Goal: Check status: Check status

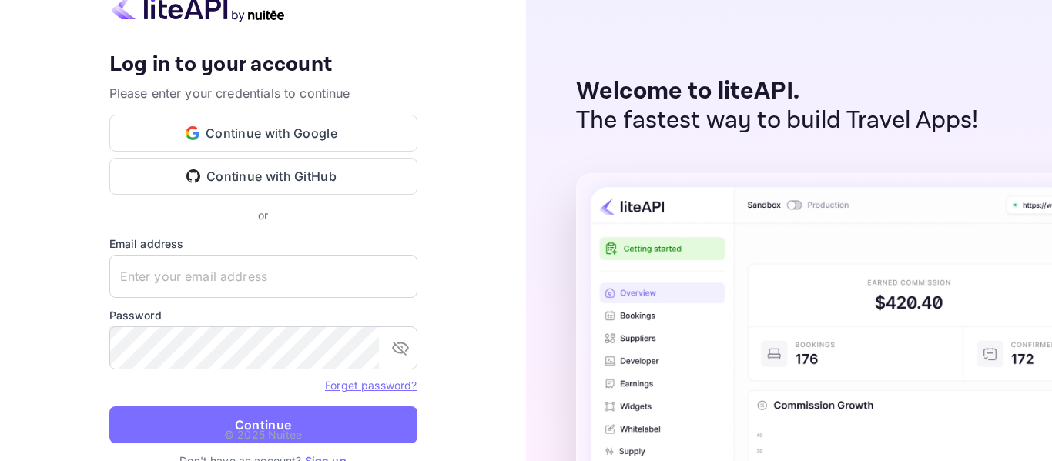
type input "[EMAIL_ADDRESS][DOMAIN_NAME]"
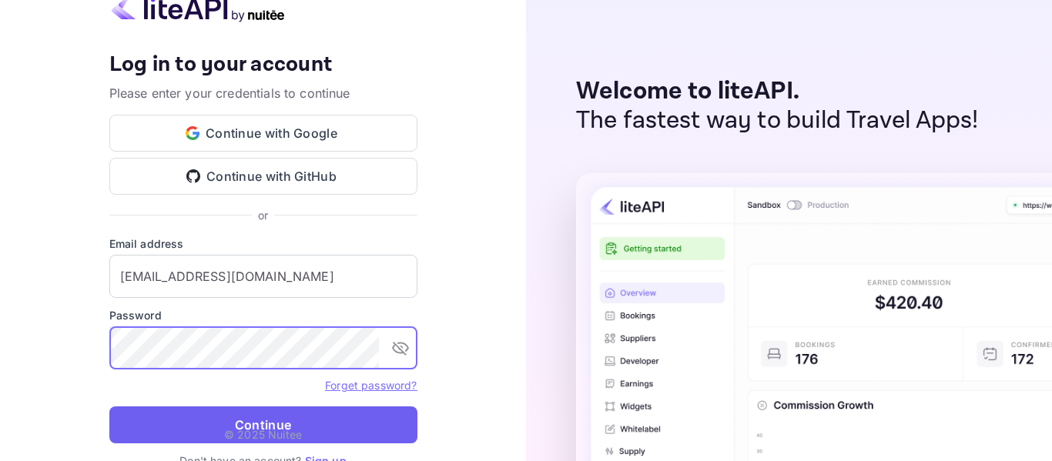
click at [291, 415] on button "Continue" at bounding box center [263, 425] width 308 height 37
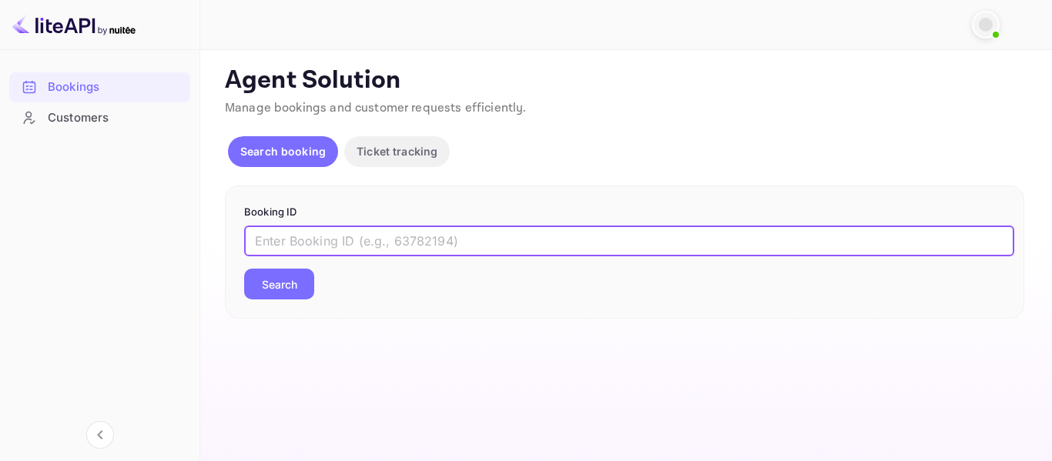
click at [363, 232] on input "text" at bounding box center [629, 241] width 770 height 31
paste input "8881346"
type input "8881346"
click at [284, 289] on button "Search" at bounding box center [279, 284] width 70 height 31
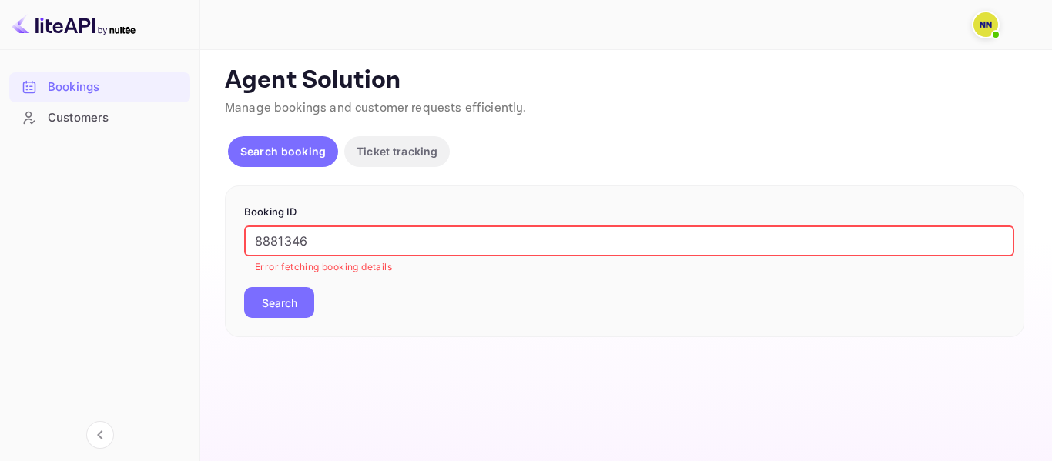
click at [321, 239] on input "8881346" at bounding box center [629, 241] width 770 height 31
drag, startPoint x: 358, startPoint y: 243, endPoint x: 92, endPoint y: 240, distance: 266.6
click at [69, 237] on div "Bookings Customers Now you can check your travel website directly from the link…" at bounding box center [526, 230] width 1052 height 461
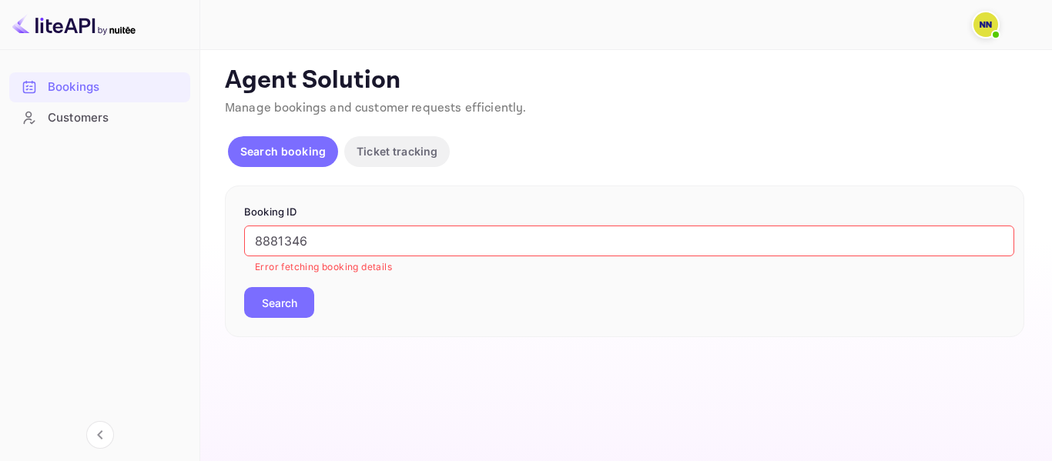
click at [297, 297] on button "Search" at bounding box center [279, 302] width 70 height 31
click at [379, 154] on p "Ticket tracking" at bounding box center [397, 151] width 81 height 16
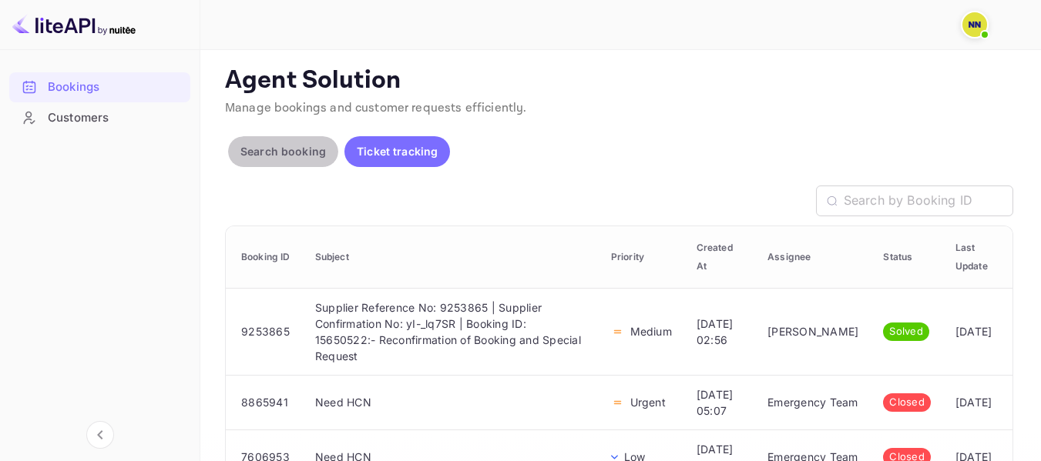
click at [294, 142] on button "Search booking" at bounding box center [283, 151] width 110 height 31
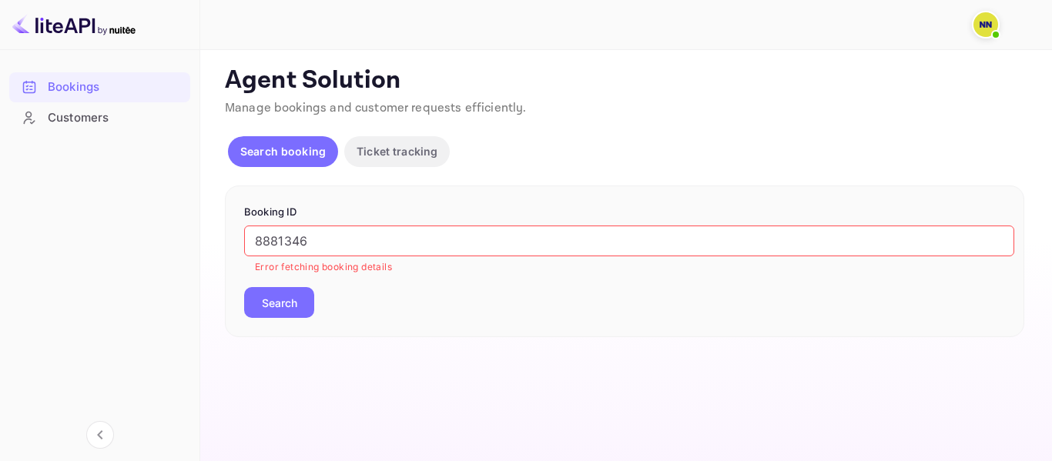
click at [384, 156] on p "Ticket tracking" at bounding box center [397, 151] width 81 height 16
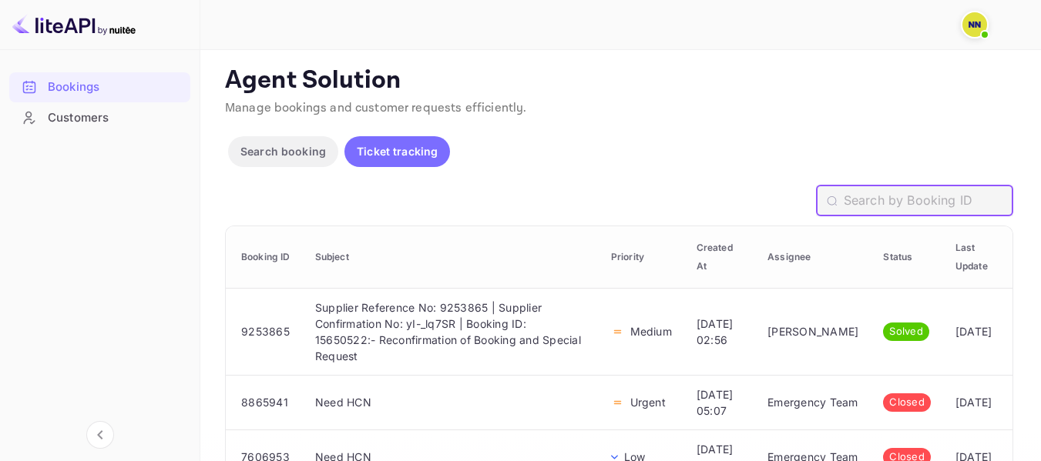
click at [968, 207] on input "text" at bounding box center [928, 201] width 169 height 31
paste input "8881346"
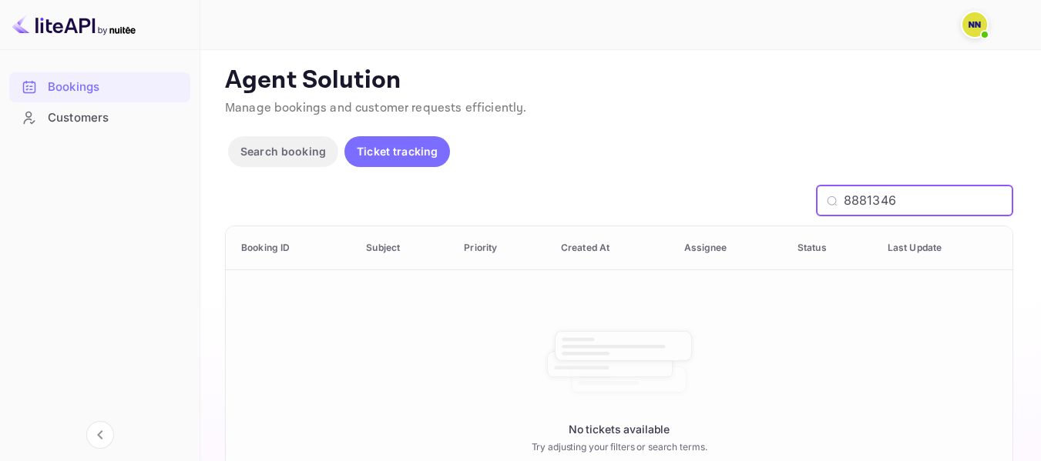
type input "8881346"
click at [289, 153] on p "Search booking" at bounding box center [283, 151] width 86 height 16
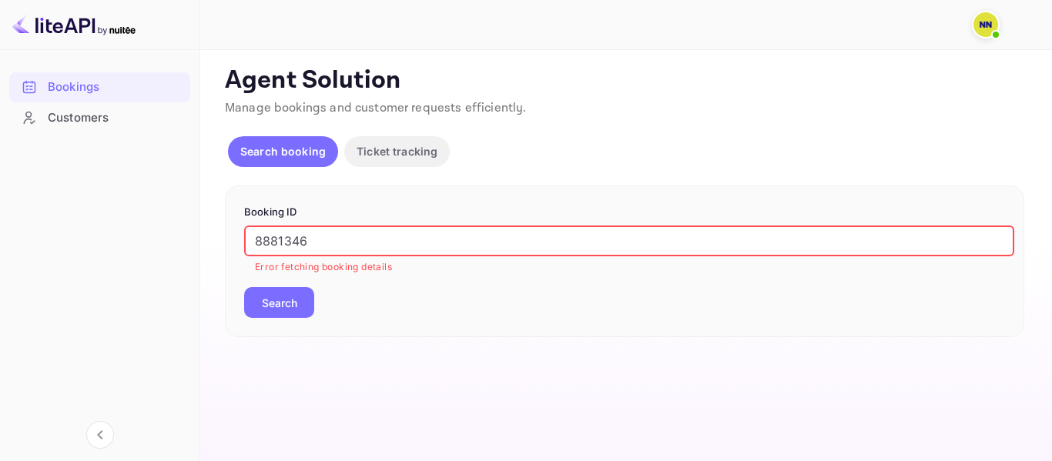
drag, startPoint x: 337, startPoint y: 232, endPoint x: 186, endPoint y: 233, distance: 151.0
click at [186, 233] on div "Bookings Customers Now you can check your travel website directly from the link…" at bounding box center [526, 230] width 1052 height 461
click at [982, 22] on img at bounding box center [986, 24] width 25 height 25
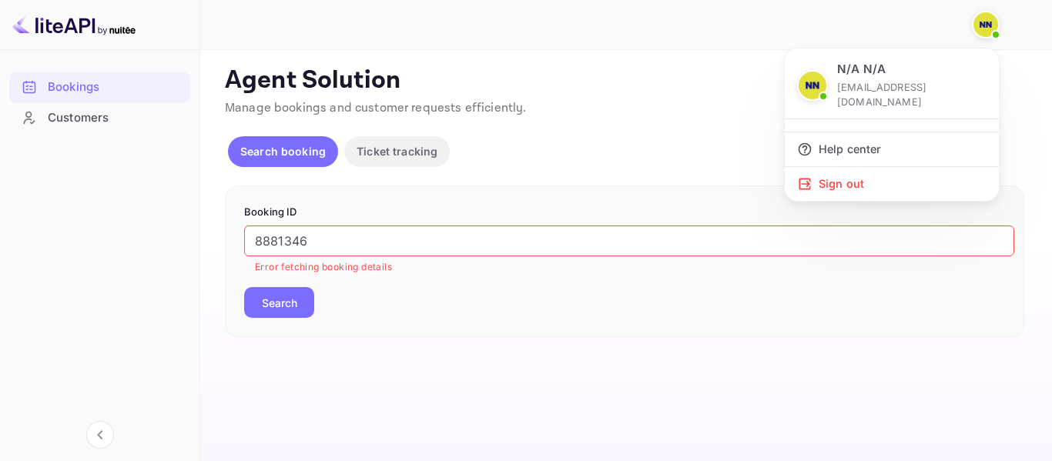
drag, startPoint x: 584, startPoint y: 81, endPoint x: 868, endPoint y: 2, distance: 294.4
click at [591, 81] on div at bounding box center [526, 230] width 1052 height 461
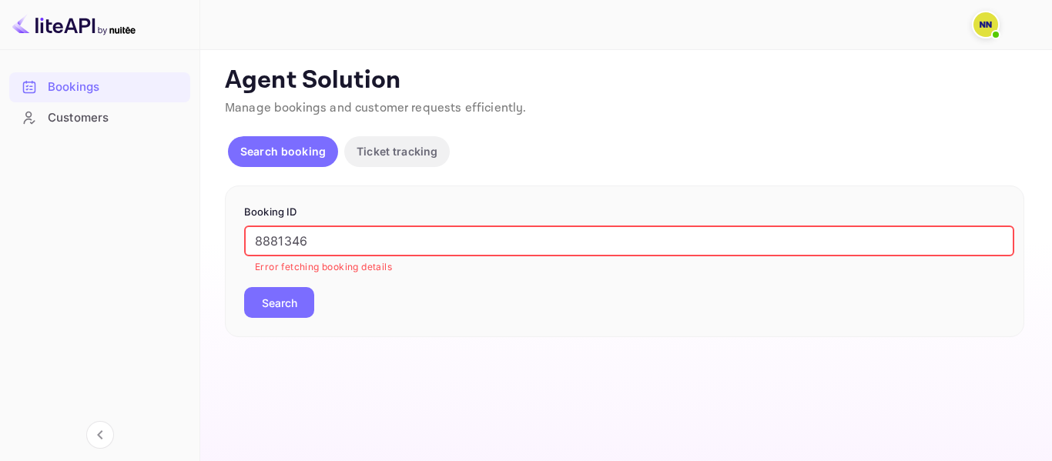
drag, startPoint x: 338, startPoint y: 244, endPoint x: 112, endPoint y: 238, distance: 226.6
click at [128, 246] on div "Bookings Customers Now you can check your travel website directly from the link…" at bounding box center [526, 230] width 1052 height 461
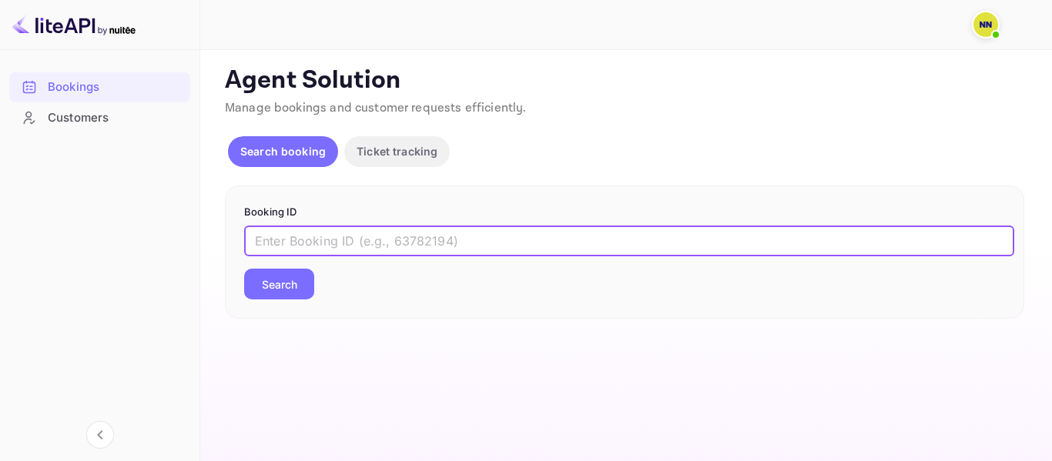
paste input "8881346"
type input "8881346"
click at [244, 269] on button "Search" at bounding box center [279, 284] width 70 height 31
